Goal: Information Seeking & Learning: Learn about a topic

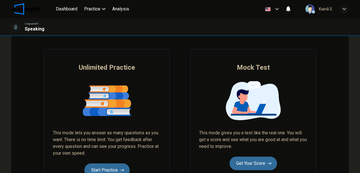
scroll to position [56, 0]
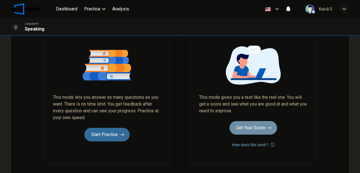
click at [265, 128] on button "Get Your Score" at bounding box center [254, 128] width 48 height 14
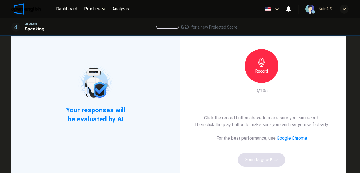
scroll to position [37, 0]
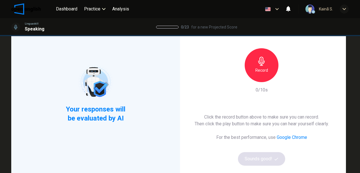
click at [256, 63] on div "Record" at bounding box center [262, 65] width 34 height 34
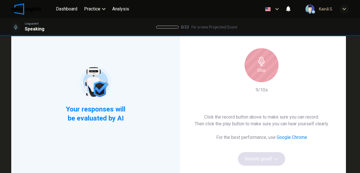
click at [263, 63] on icon "button" at bounding box center [261, 61] width 6 height 9
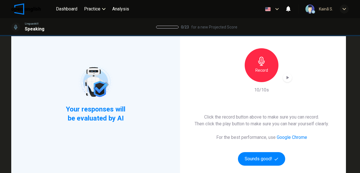
click at [288, 77] on icon "button" at bounding box center [288, 77] width 3 height 3
click at [292, 75] on div "This Section Requires a Microphone Record 10/10s Click the record button above …" at bounding box center [261, 93] width 169 height 167
click at [287, 77] on icon "button" at bounding box center [288, 77] width 4 height 4
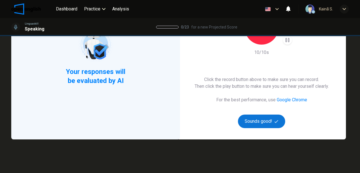
click at [266, 117] on button "Sounds good!" at bounding box center [261, 121] width 47 height 14
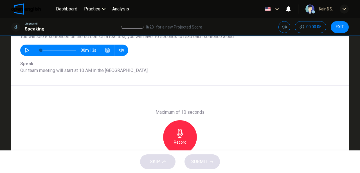
scroll to position [56, 0]
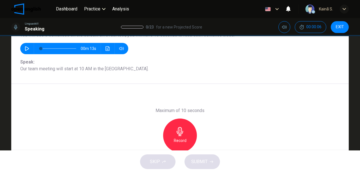
click at [176, 132] on icon "button" at bounding box center [180, 131] width 9 height 9
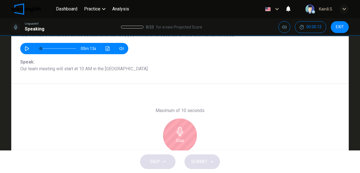
click at [176, 132] on icon "button" at bounding box center [180, 131] width 9 height 9
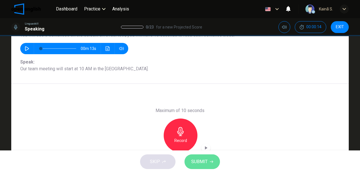
click at [211, 160] on icon "button" at bounding box center [211, 161] width 3 height 3
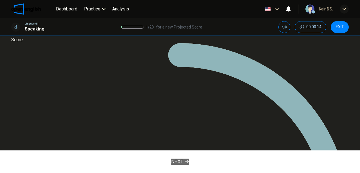
scroll to position [120, 0]
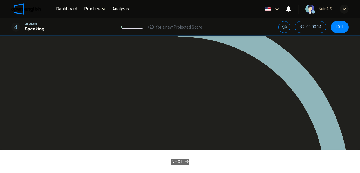
click at [189, 162] on icon "button" at bounding box center [186, 160] width 3 height 3
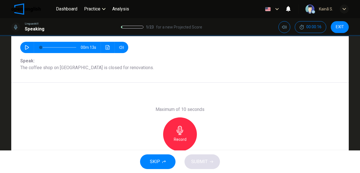
scroll to position [67, 0]
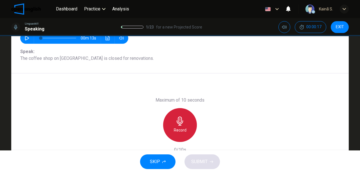
click at [176, 118] on icon "button" at bounding box center [180, 120] width 9 height 9
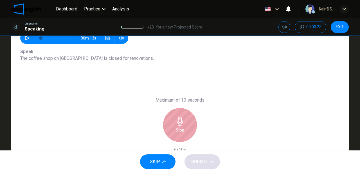
click at [176, 119] on icon "button" at bounding box center [180, 120] width 9 height 9
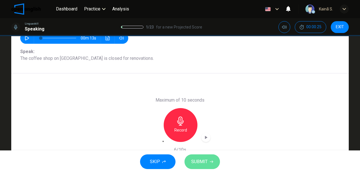
click at [197, 154] on button "SUBMIT" at bounding box center [202, 161] width 35 height 15
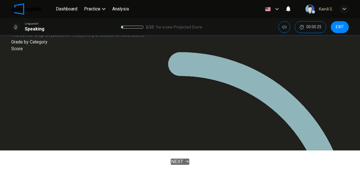
scroll to position [104, 0]
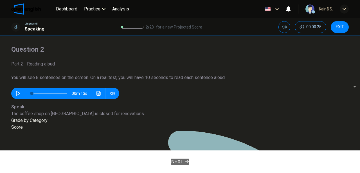
scroll to position [0, 0]
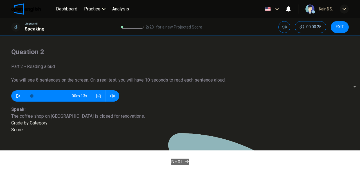
click at [20, 98] on icon "button" at bounding box center [18, 95] width 4 height 5
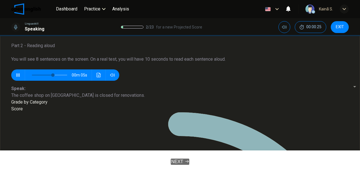
scroll to position [56, 0]
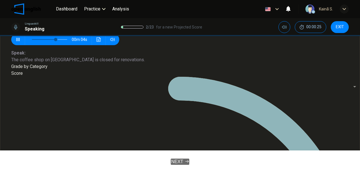
click at [186, 158] on button "NEXT" at bounding box center [180, 161] width 19 height 6
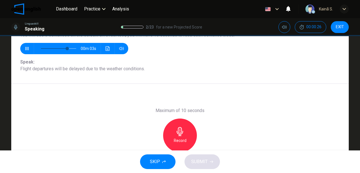
scroll to position [37, 0]
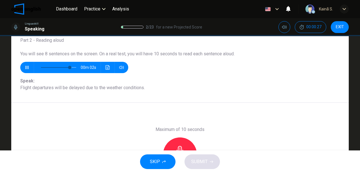
click at [25, 67] on icon "button" at bounding box center [27, 67] width 5 height 5
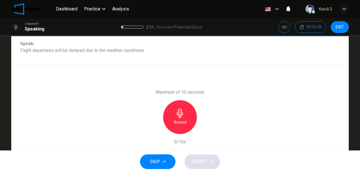
scroll to position [75, 0]
click at [185, 118] on h6 "Record" at bounding box center [180, 121] width 13 height 7
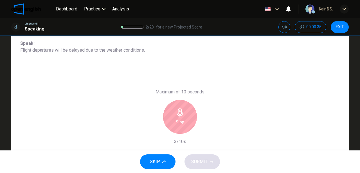
click at [185, 118] on div "Stop" at bounding box center [180, 117] width 34 height 34
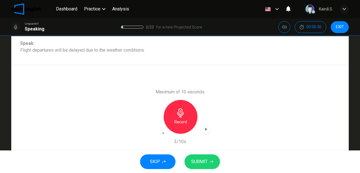
click at [180, 118] on div "Record" at bounding box center [181, 117] width 34 height 34
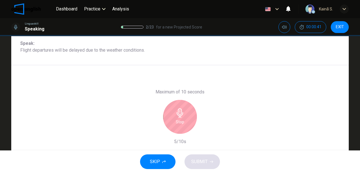
click at [180, 118] on div "Stop" at bounding box center [180, 117] width 34 height 34
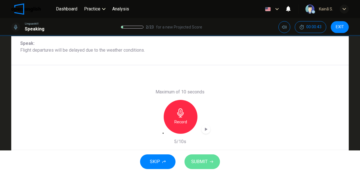
click at [198, 160] on span "SUBMIT" at bounding box center [199, 161] width 16 height 8
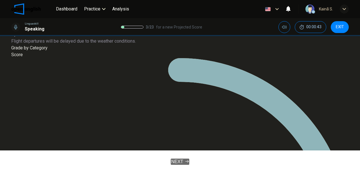
type input "*"
click at [174, 159] on span "NEXT" at bounding box center [177, 161] width 12 height 5
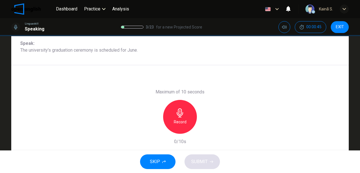
click at [181, 116] on icon "button" at bounding box center [180, 112] width 9 height 9
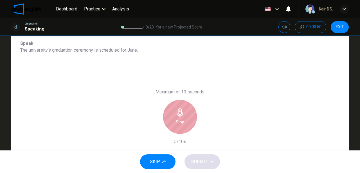
click at [181, 116] on icon "button" at bounding box center [180, 112] width 9 height 9
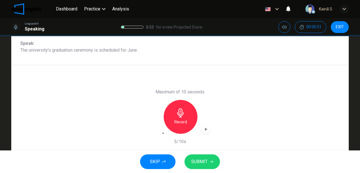
click at [203, 160] on span "SUBMIT" at bounding box center [199, 161] width 16 height 8
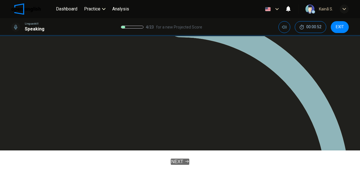
scroll to position [120, 0]
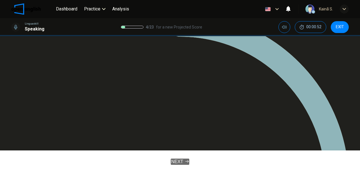
click at [190, 162] on button "NEXT" at bounding box center [180, 161] width 19 height 6
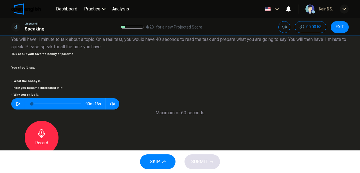
scroll to position [37, 0]
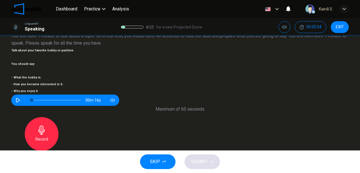
click at [22, 94] on button "button" at bounding box center [18, 99] width 9 height 11
type input "*"
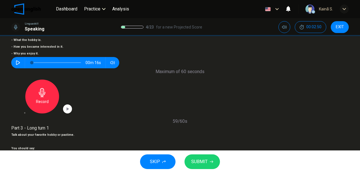
click at [209, 157] on button "SUBMIT" at bounding box center [202, 161] width 35 height 15
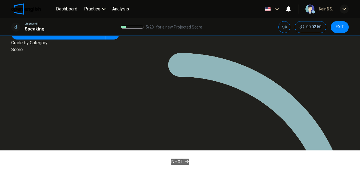
scroll to position [136, 0]
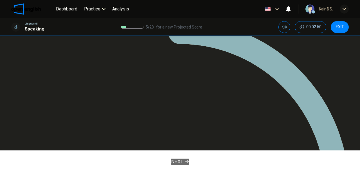
click at [188, 161] on icon "button" at bounding box center [186, 161] width 3 height 3
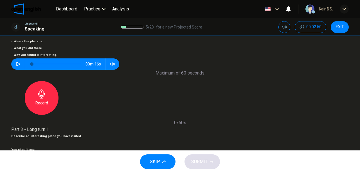
scroll to position [69, 0]
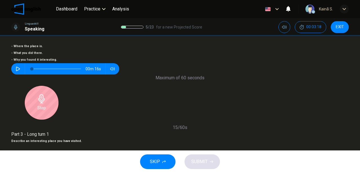
scroll to position [125, 0]
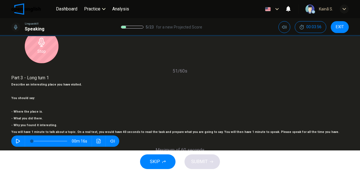
click at [197, 158] on div "Stop" at bounding box center [180, 175] width 34 height 34
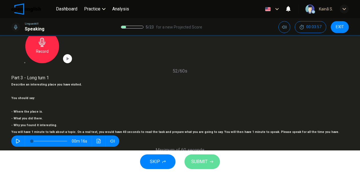
click at [205, 160] on span "SUBMIT" at bounding box center [199, 161] width 16 height 8
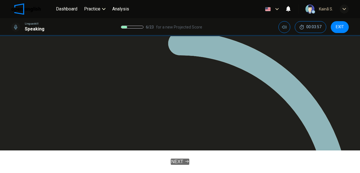
scroll to position [136, 0]
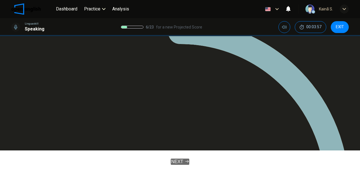
click at [181, 169] on div "NEXT" at bounding box center [180, 161] width 360 height 23
click at [182, 162] on span "NEXT" at bounding box center [177, 161] width 12 height 5
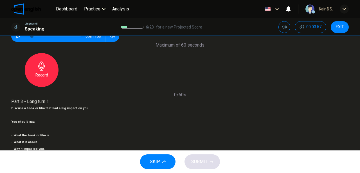
scroll to position [69, 0]
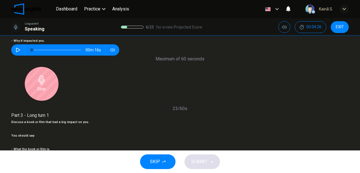
scroll to position [87, 0]
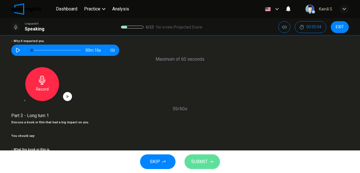
click at [207, 161] on span "SUBMIT" at bounding box center [199, 161] width 16 height 8
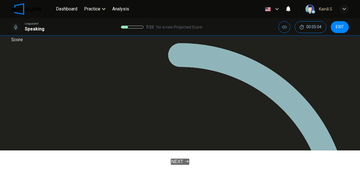
scroll to position [80, 0]
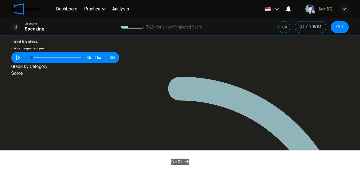
click at [180, 159] on span "NEXT" at bounding box center [177, 161] width 12 height 5
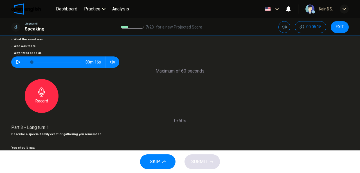
scroll to position [69, 0]
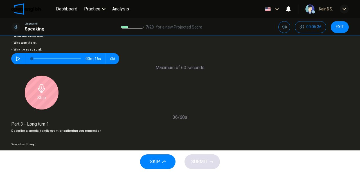
scroll to position [87, 0]
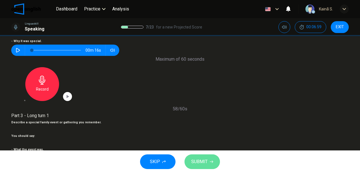
drag, startPoint x: 204, startPoint y: 161, endPoint x: 212, endPoint y: 141, distance: 22.0
click at [203, 161] on span "SUBMIT" at bounding box center [199, 161] width 16 height 8
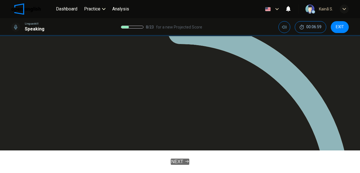
click at [190, 161] on button "NEXT" at bounding box center [180, 161] width 19 height 6
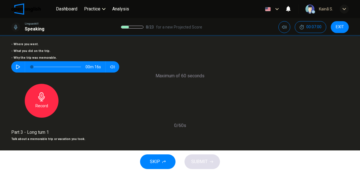
scroll to position [69, 0]
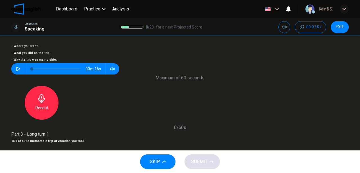
drag, startPoint x: 346, startPoint y: 28, endPoint x: 195, endPoint y: 18, distance: 151.1
click at [346, 28] on button "EXIT" at bounding box center [340, 27] width 18 height 12
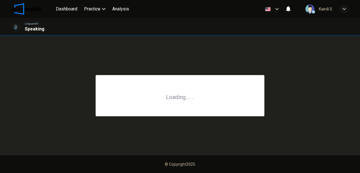
scroll to position [0, 0]
